Goal: Information Seeking & Learning: Learn about a topic

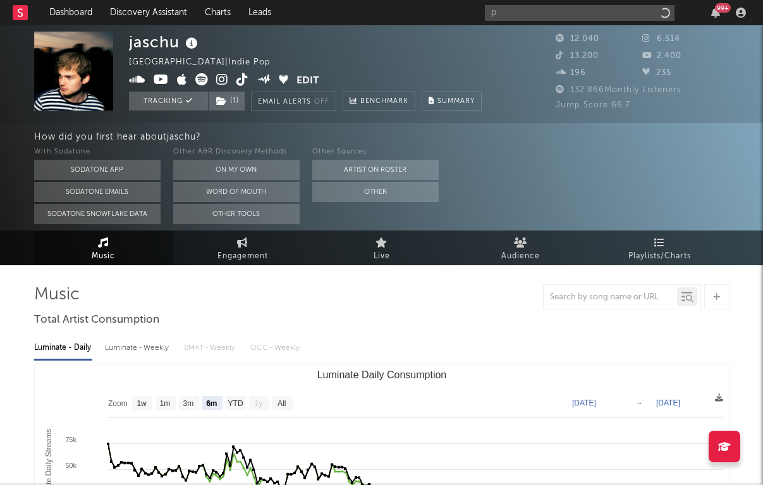
select select "6m"
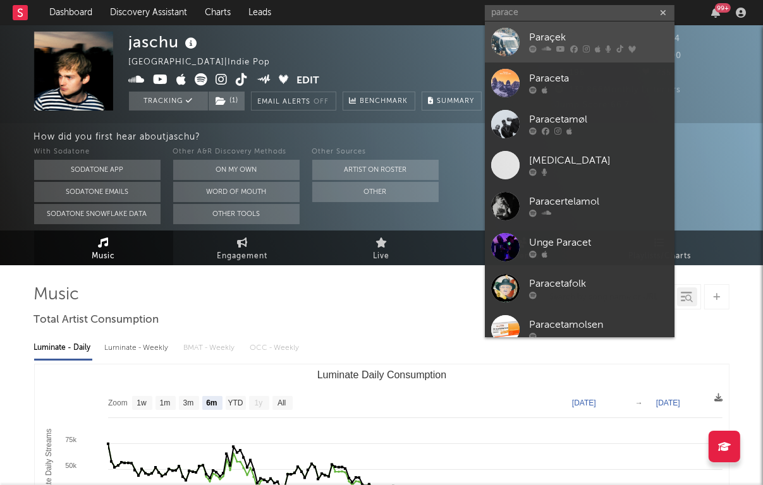
type input "parace"
click at [594, 33] on div "Paraçek" at bounding box center [598, 37] width 139 height 15
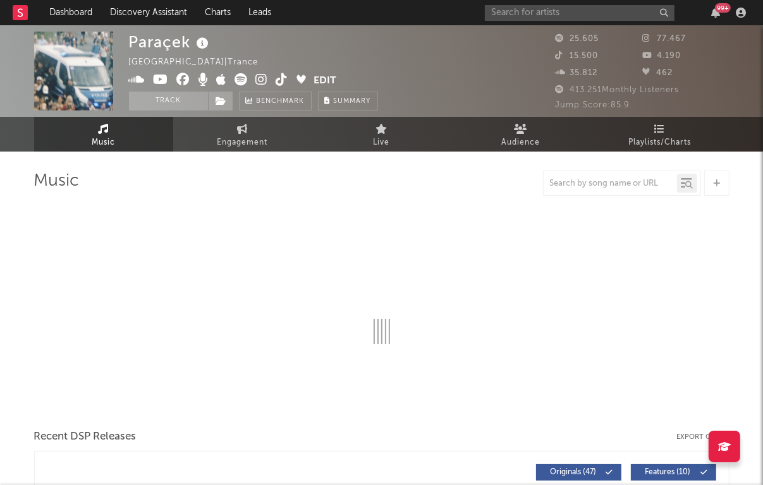
select select "6m"
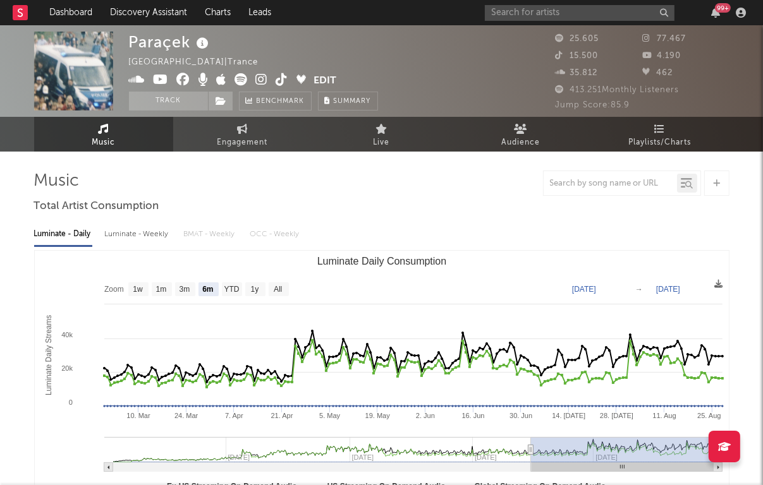
click at [601, 52] on div "15.500" at bounding box center [598, 56] width 87 height 15
